Goal: Navigation & Orientation: Understand site structure

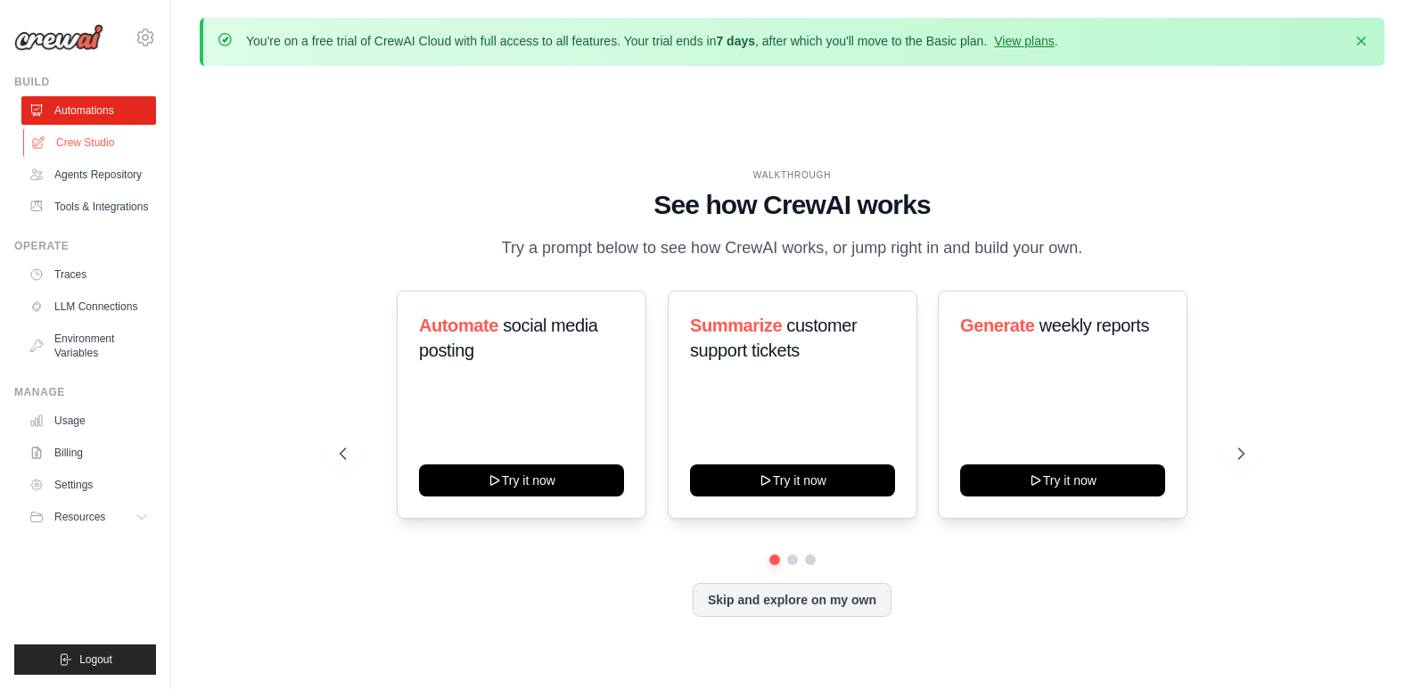
click at [79, 142] on link "Crew Studio" at bounding box center [90, 142] width 135 height 29
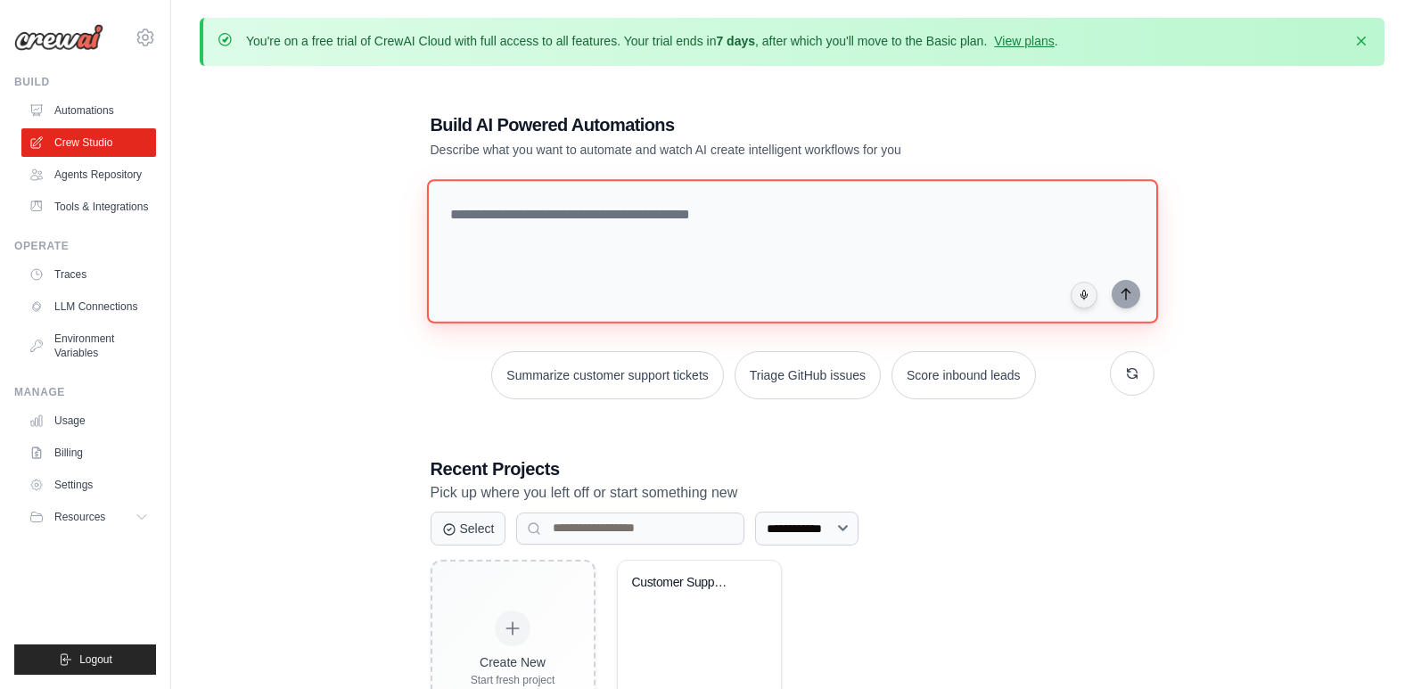
click at [801, 253] on textarea at bounding box center [791, 251] width 731 height 144
paste textarea "**********"
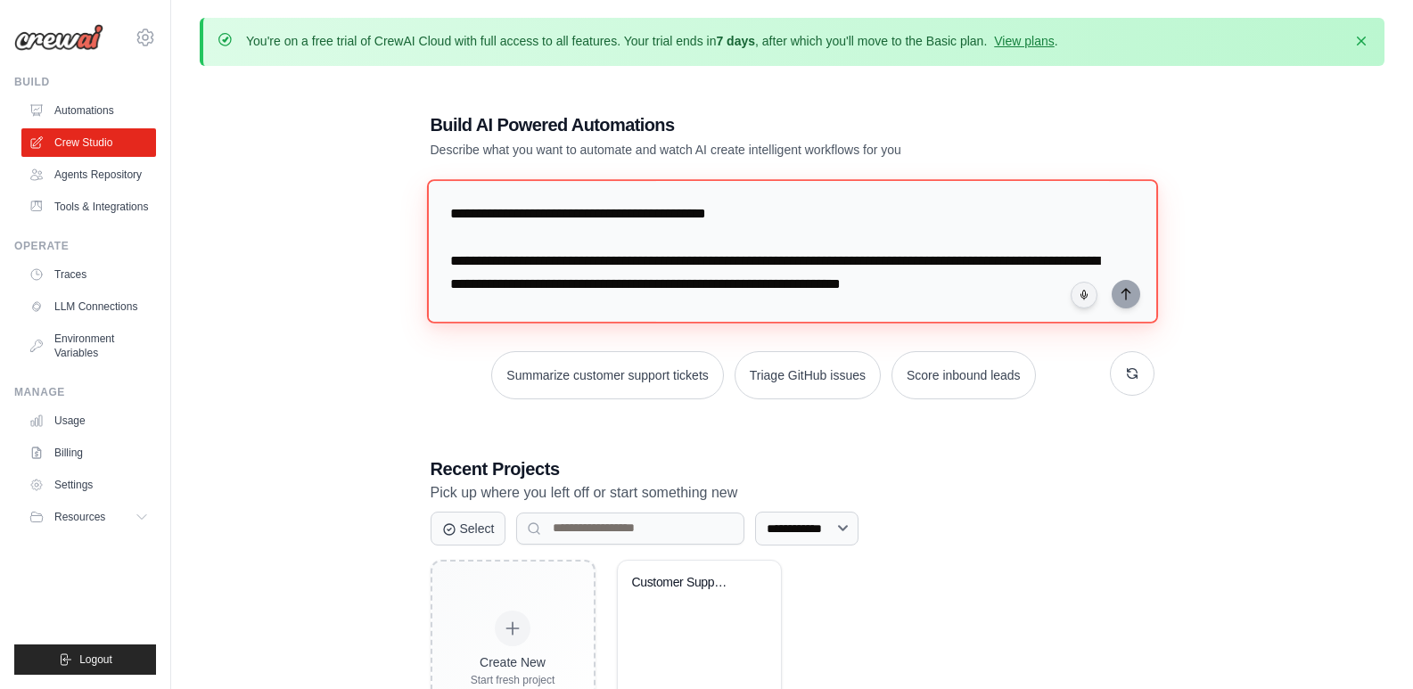
scroll to position [2636, 0]
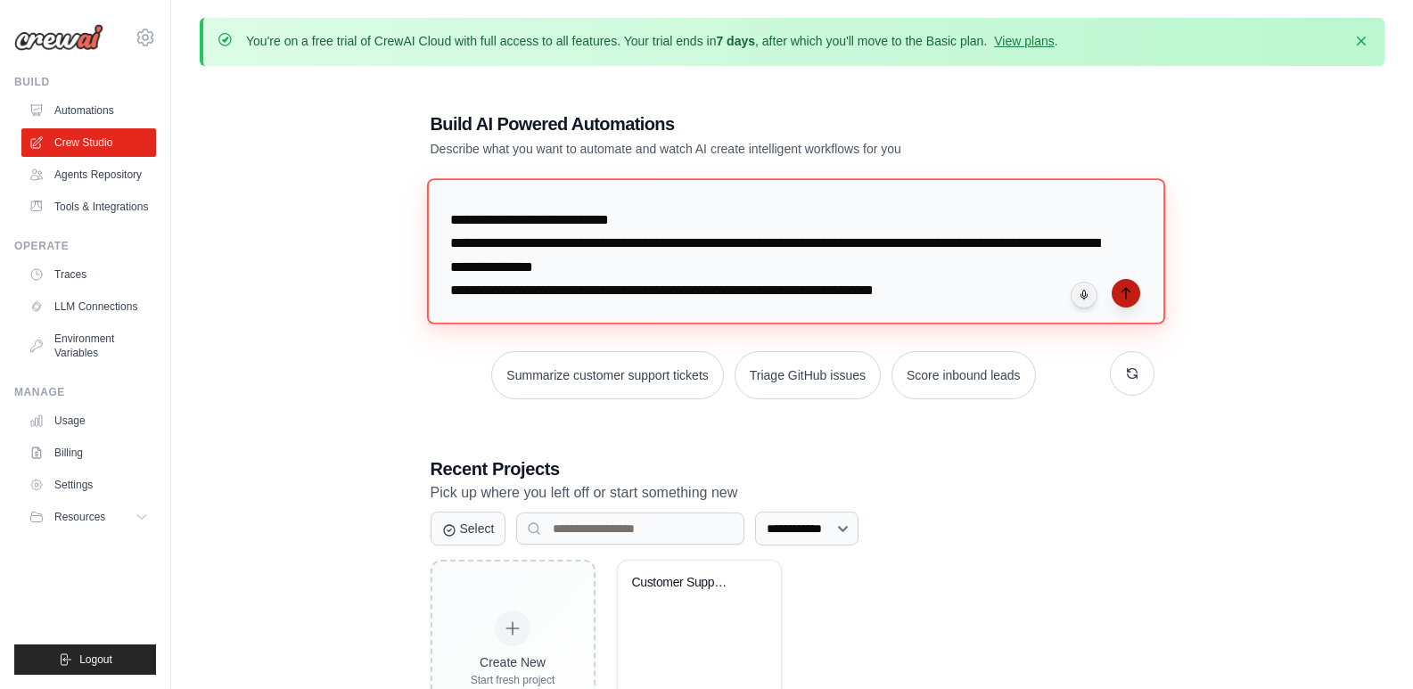
type textarea "**********"
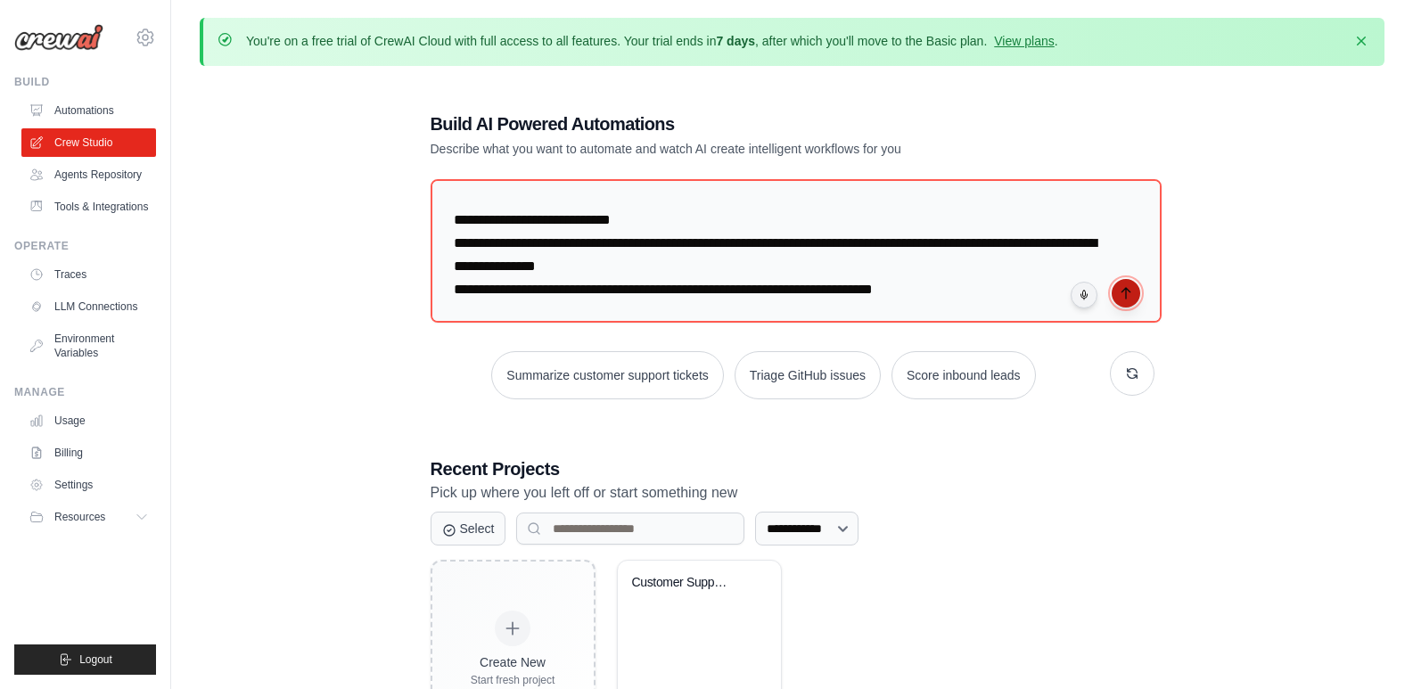
click at [1116, 303] on button "submit" at bounding box center [1126, 293] width 29 height 29
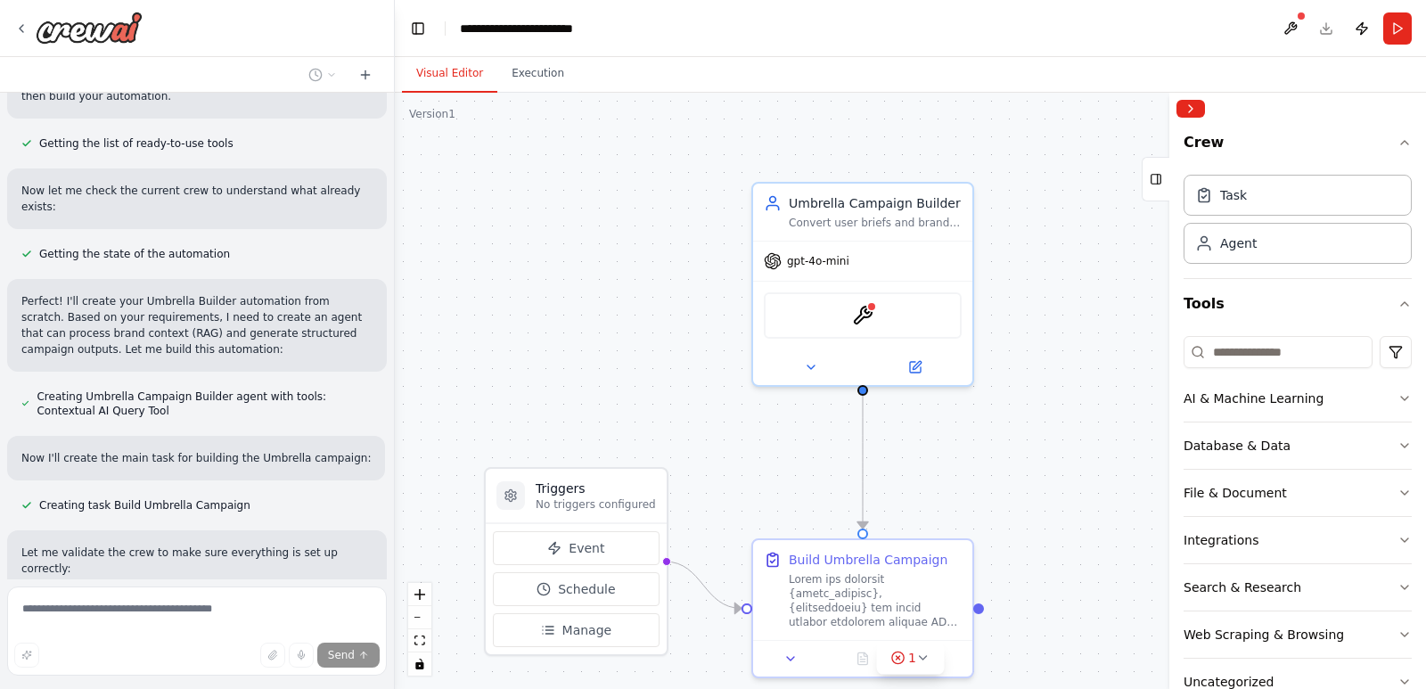
scroll to position [1379, 0]
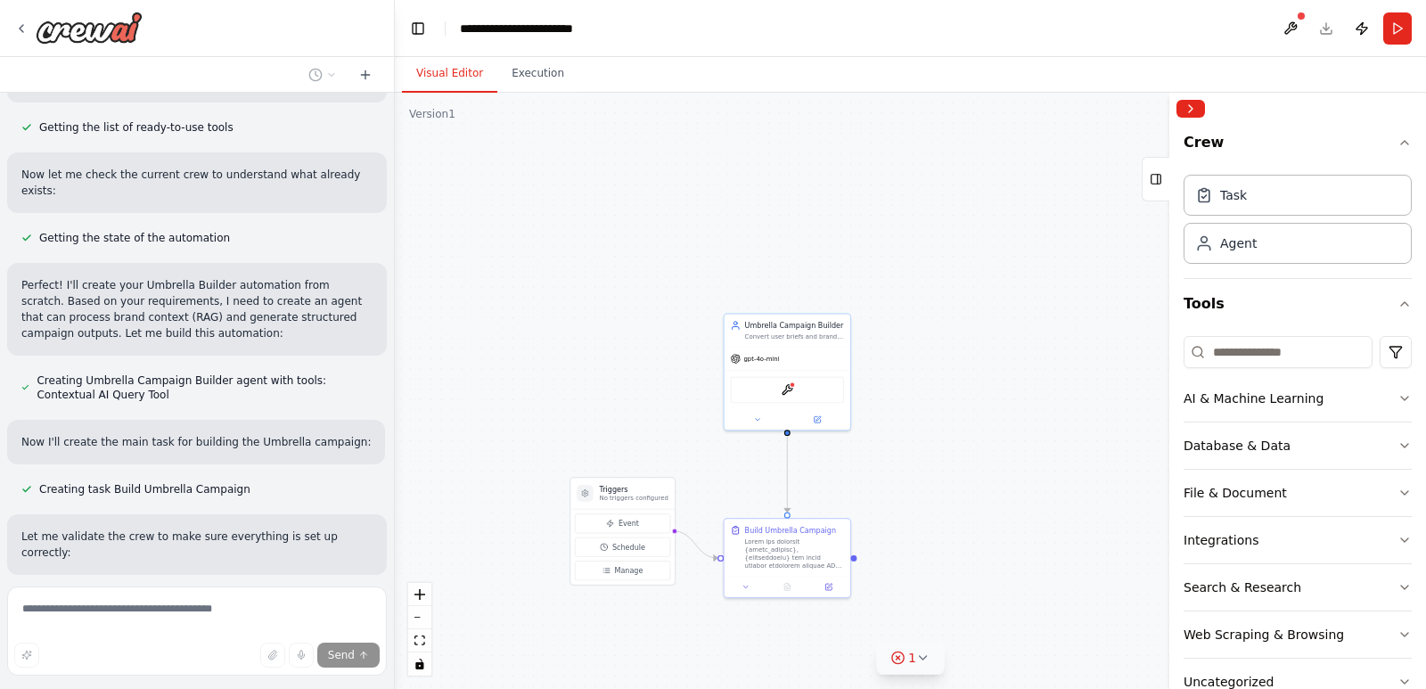
click at [922, 658] on icon at bounding box center [923, 658] width 14 height 14
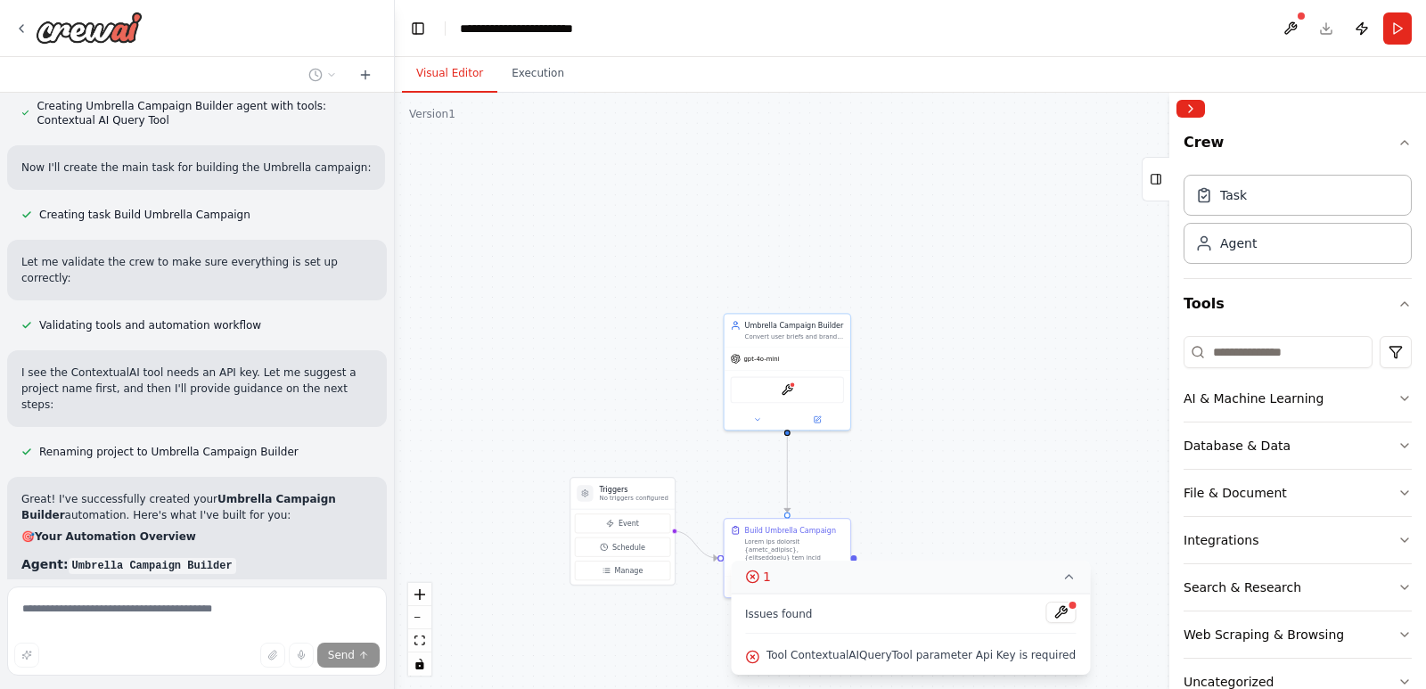
click at [1062, 575] on icon at bounding box center [1069, 577] width 14 height 14
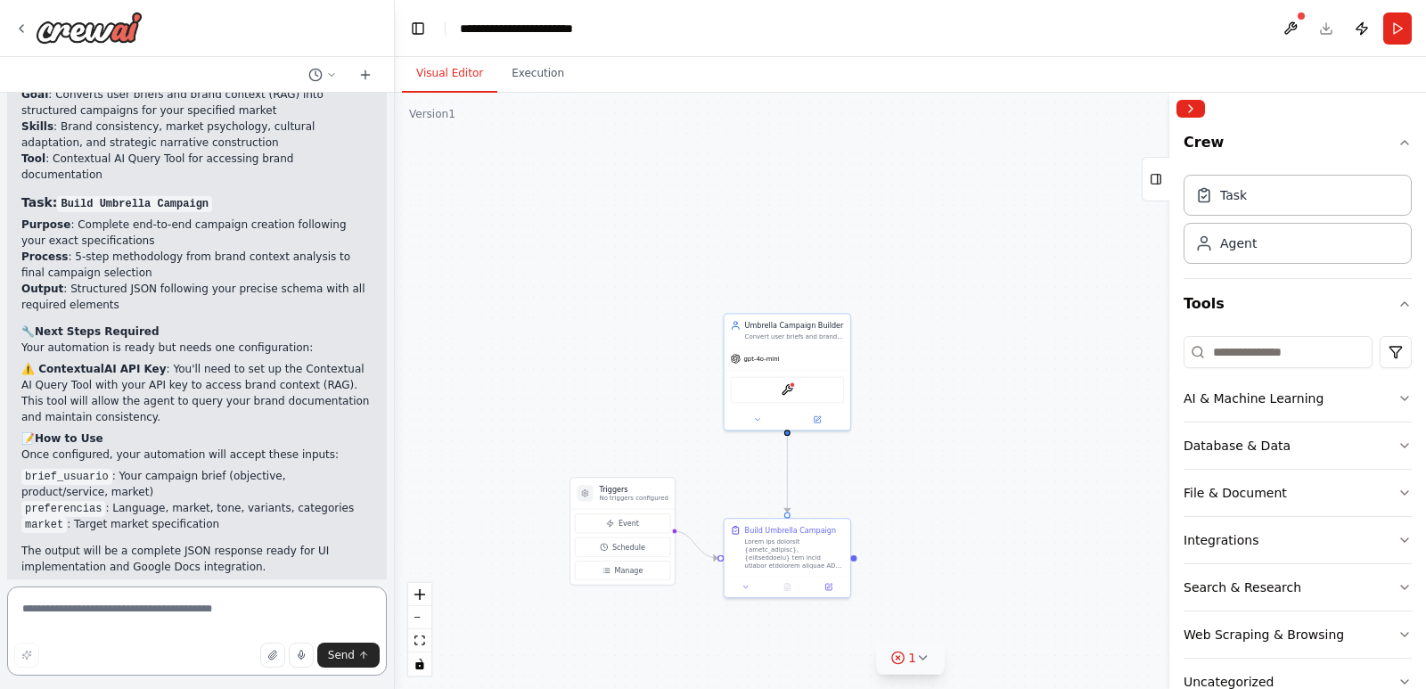
scroll to position [2179, 0]
click at [26, 24] on icon at bounding box center [21, 28] width 14 height 14
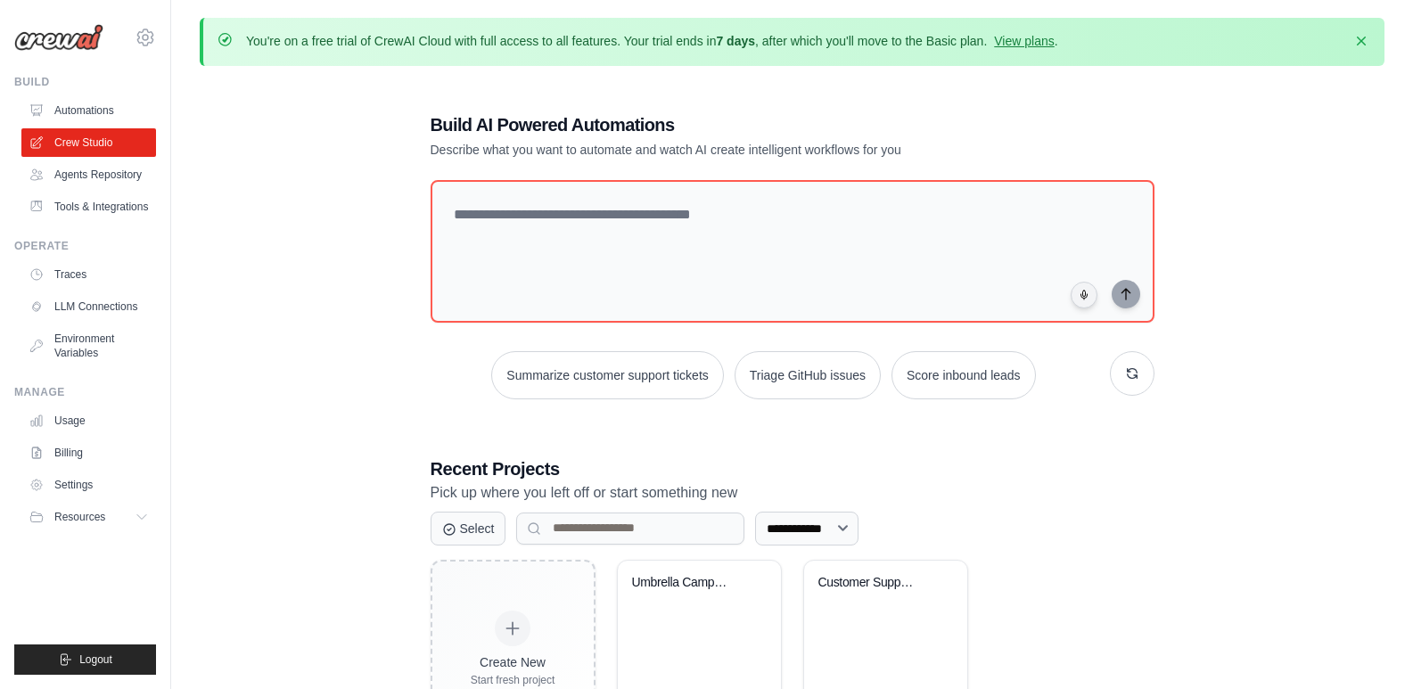
click at [326, 155] on div "**********" at bounding box center [792, 424] width 1185 height 689
click at [1368, 37] on icon "button" at bounding box center [1361, 40] width 18 height 18
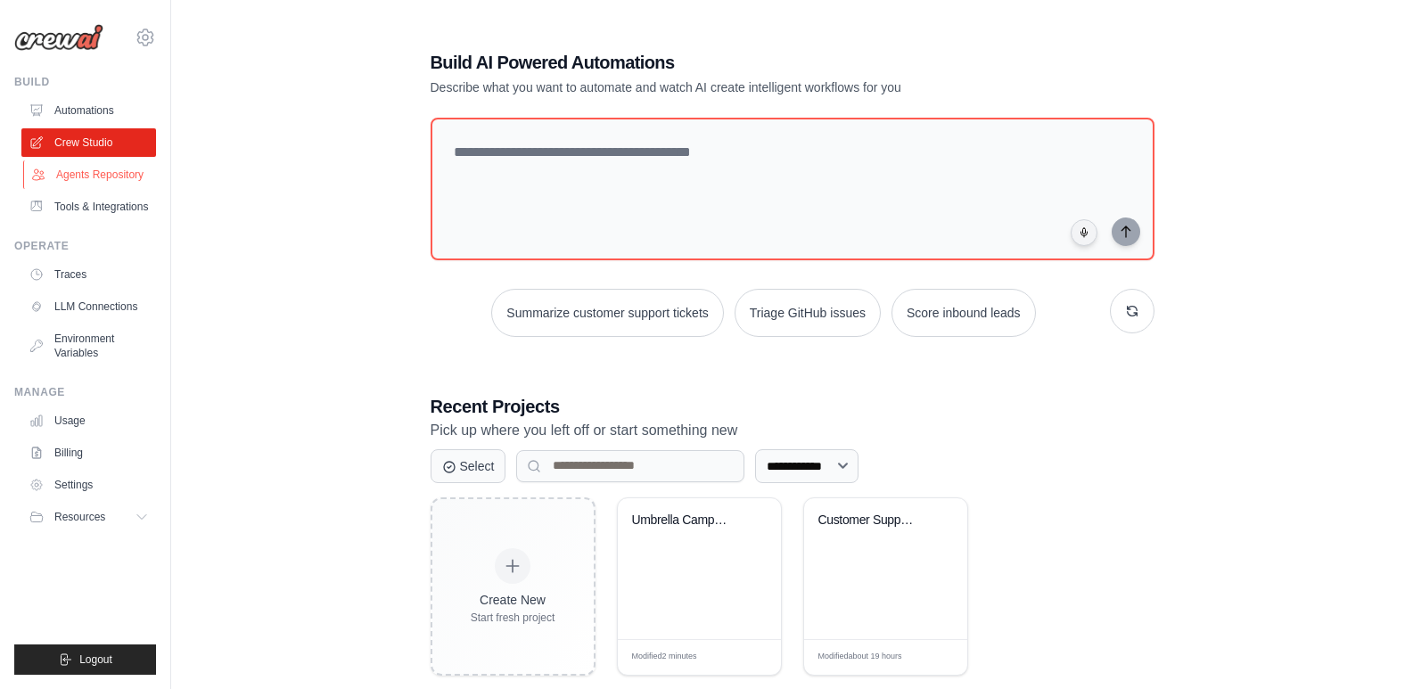
click at [87, 185] on link "Agents Repository" at bounding box center [90, 174] width 135 height 29
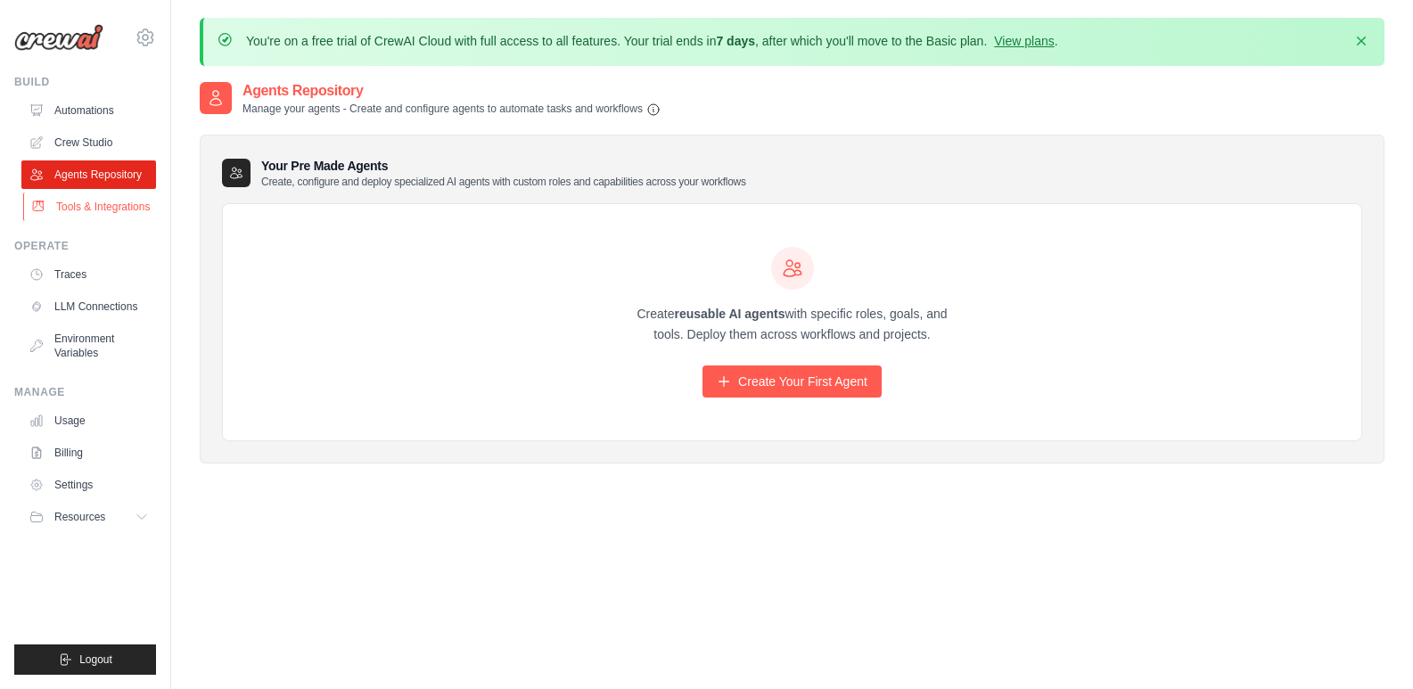
click at [98, 194] on link "Tools & Integrations" at bounding box center [90, 207] width 135 height 29
click at [113, 99] on link "Automations" at bounding box center [90, 110] width 135 height 29
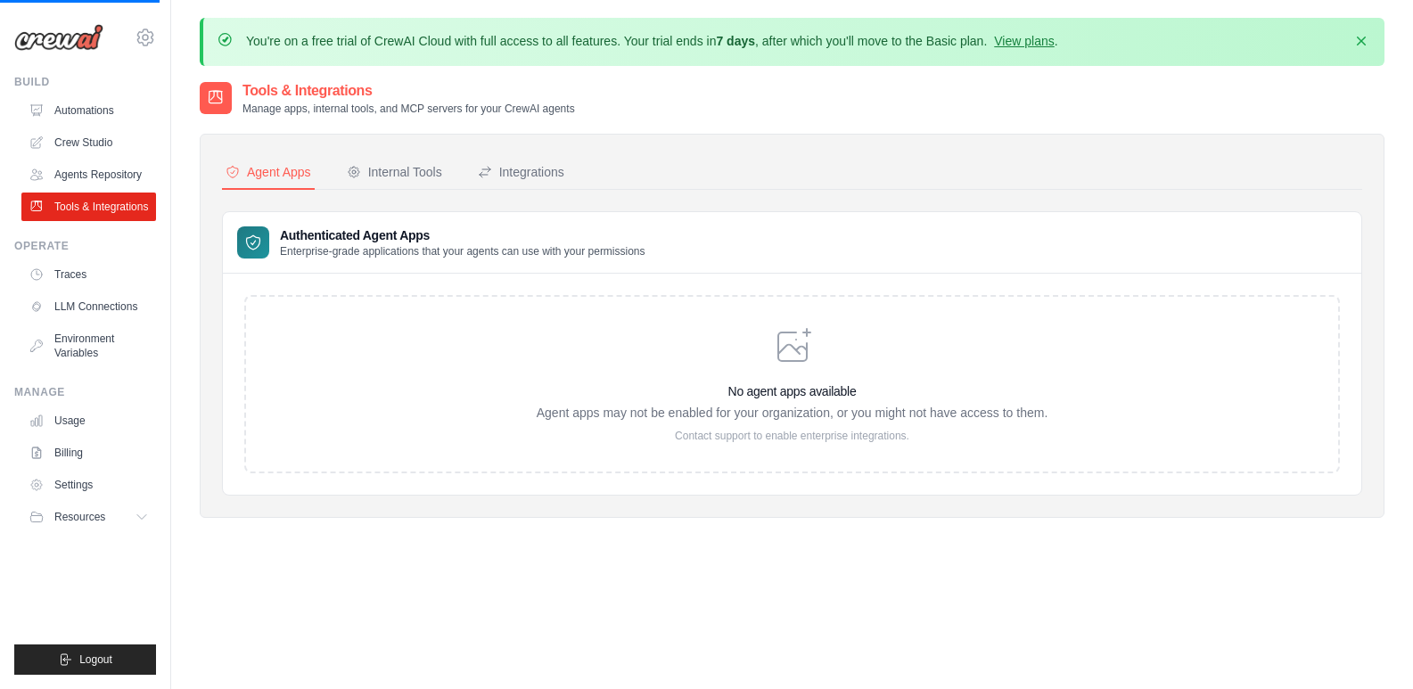
click at [111, 114] on link "Automations" at bounding box center [88, 110] width 135 height 29
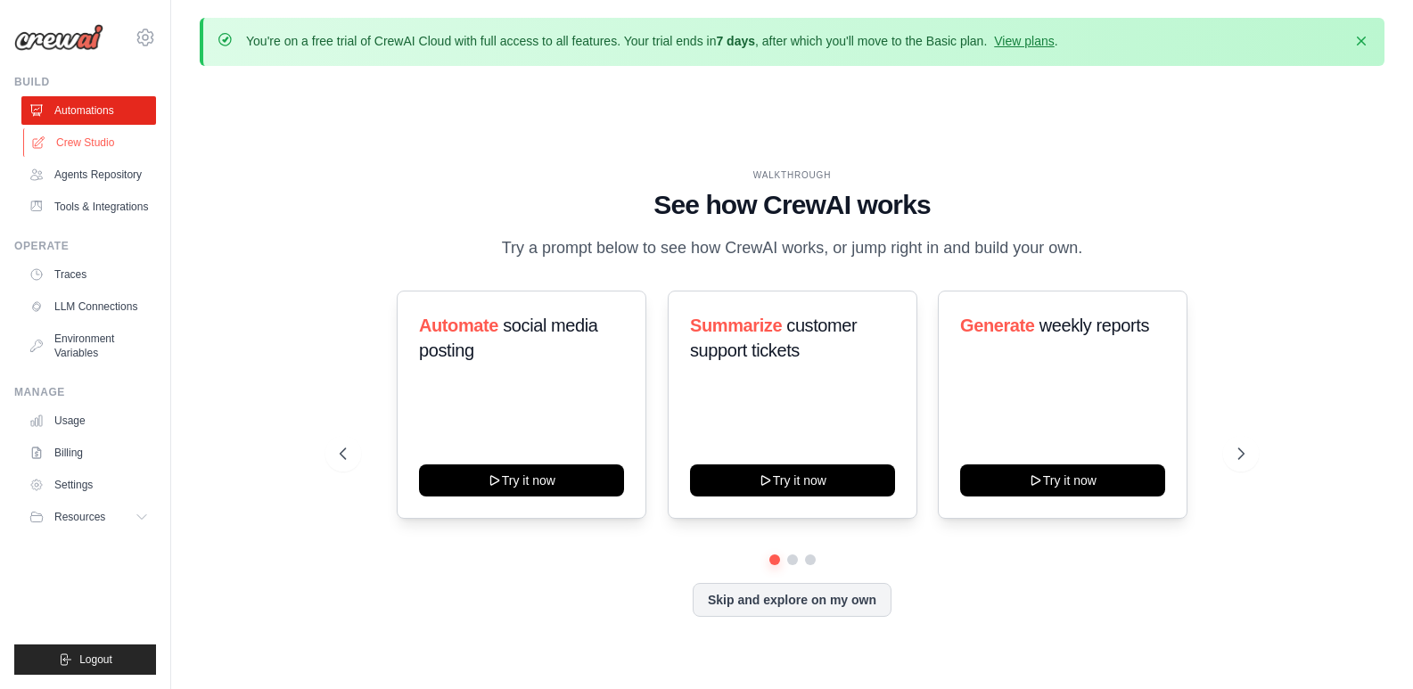
click at [99, 140] on link "Crew Studio" at bounding box center [90, 142] width 135 height 29
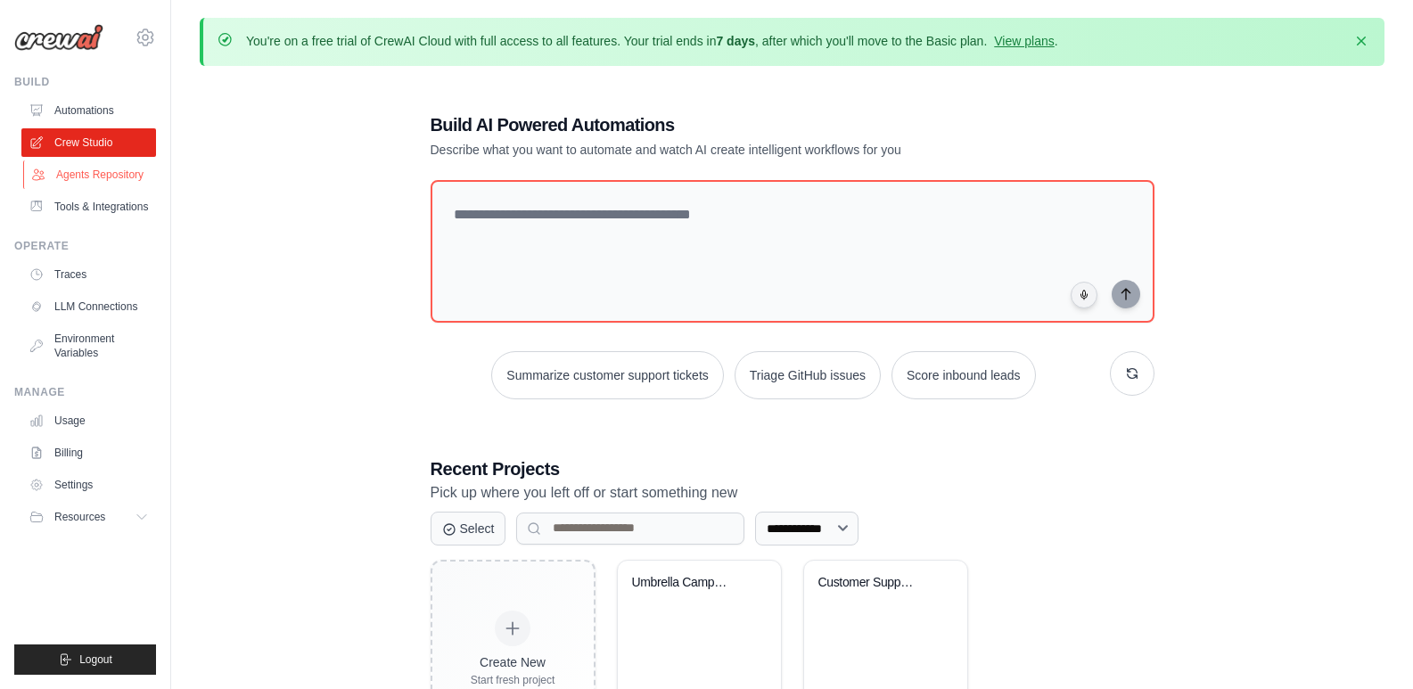
click at [117, 176] on link "Agents Repository" at bounding box center [90, 174] width 135 height 29
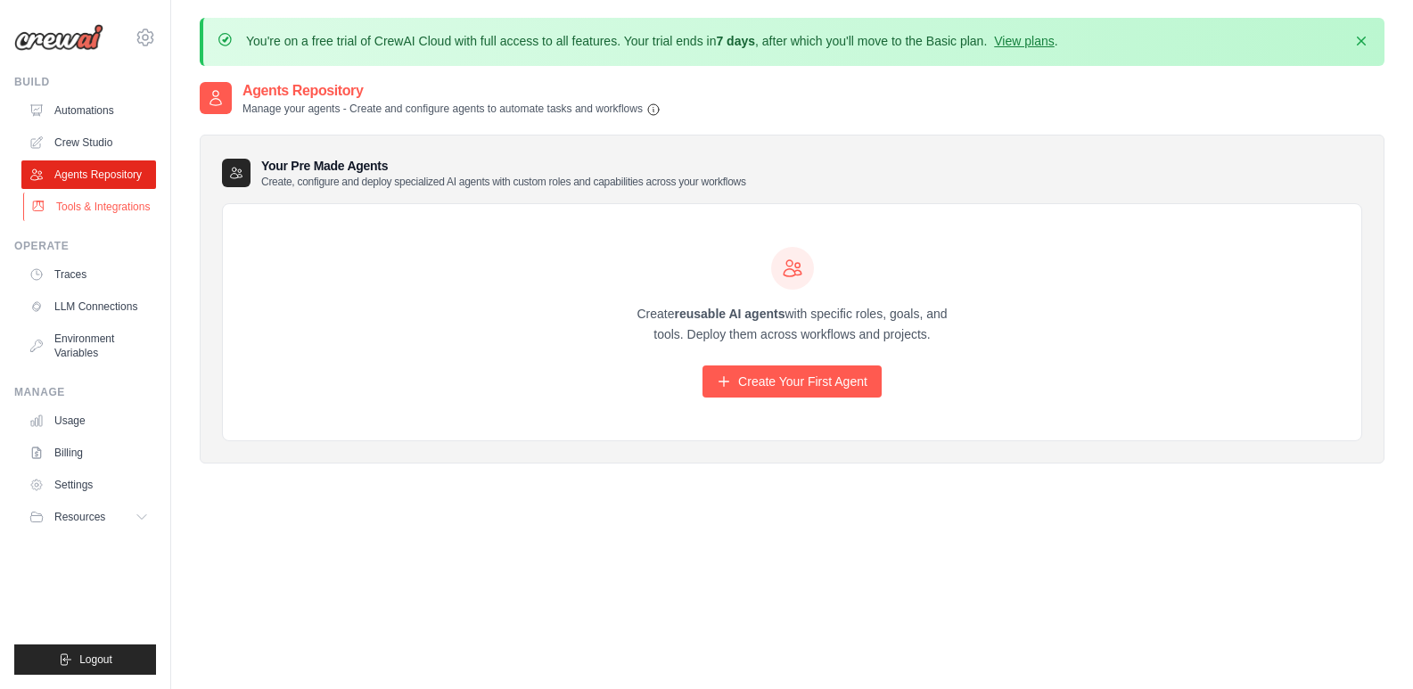
click at [99, 209] on link "Tools & Integrations" at bounding box center [90, 207] width 135 height 29
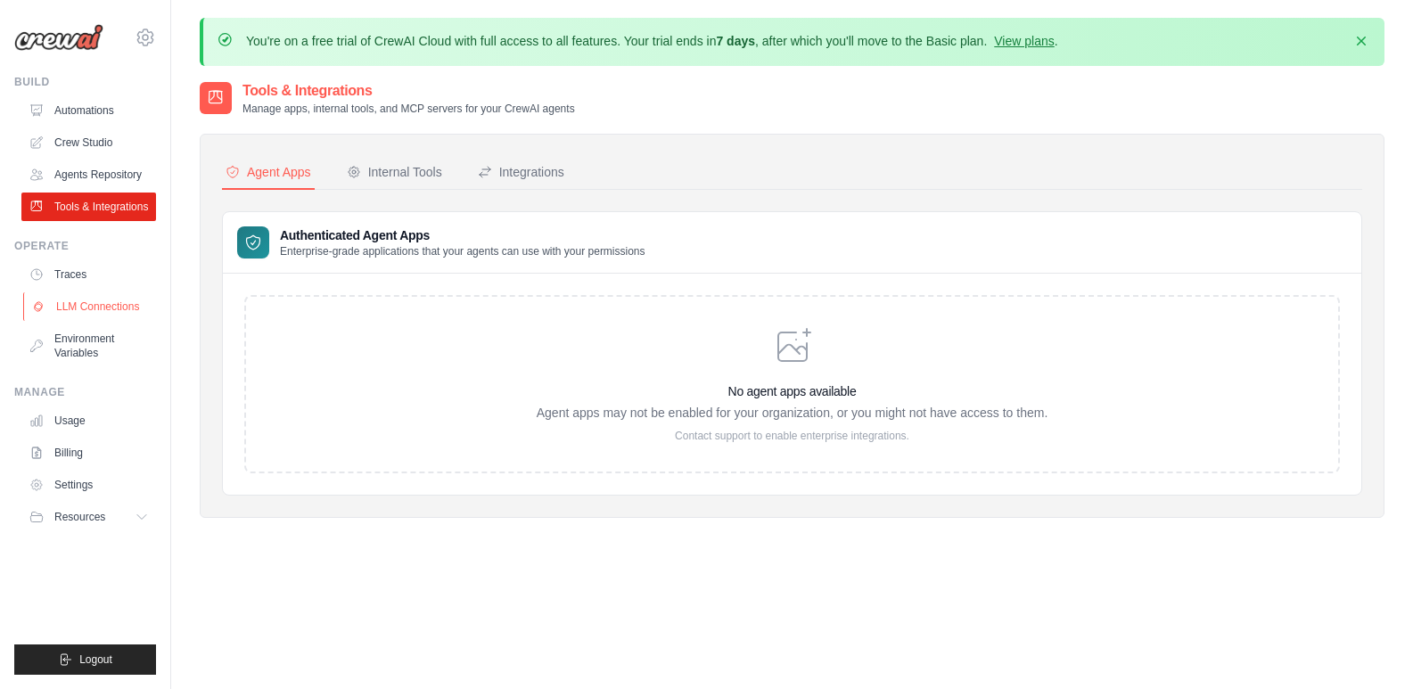
click at [82, 300] on link "LLM Connections" at bounding box center [90, 306] width 135 height 29
